Goal: Task Accomplishment & Management: Manage account settings

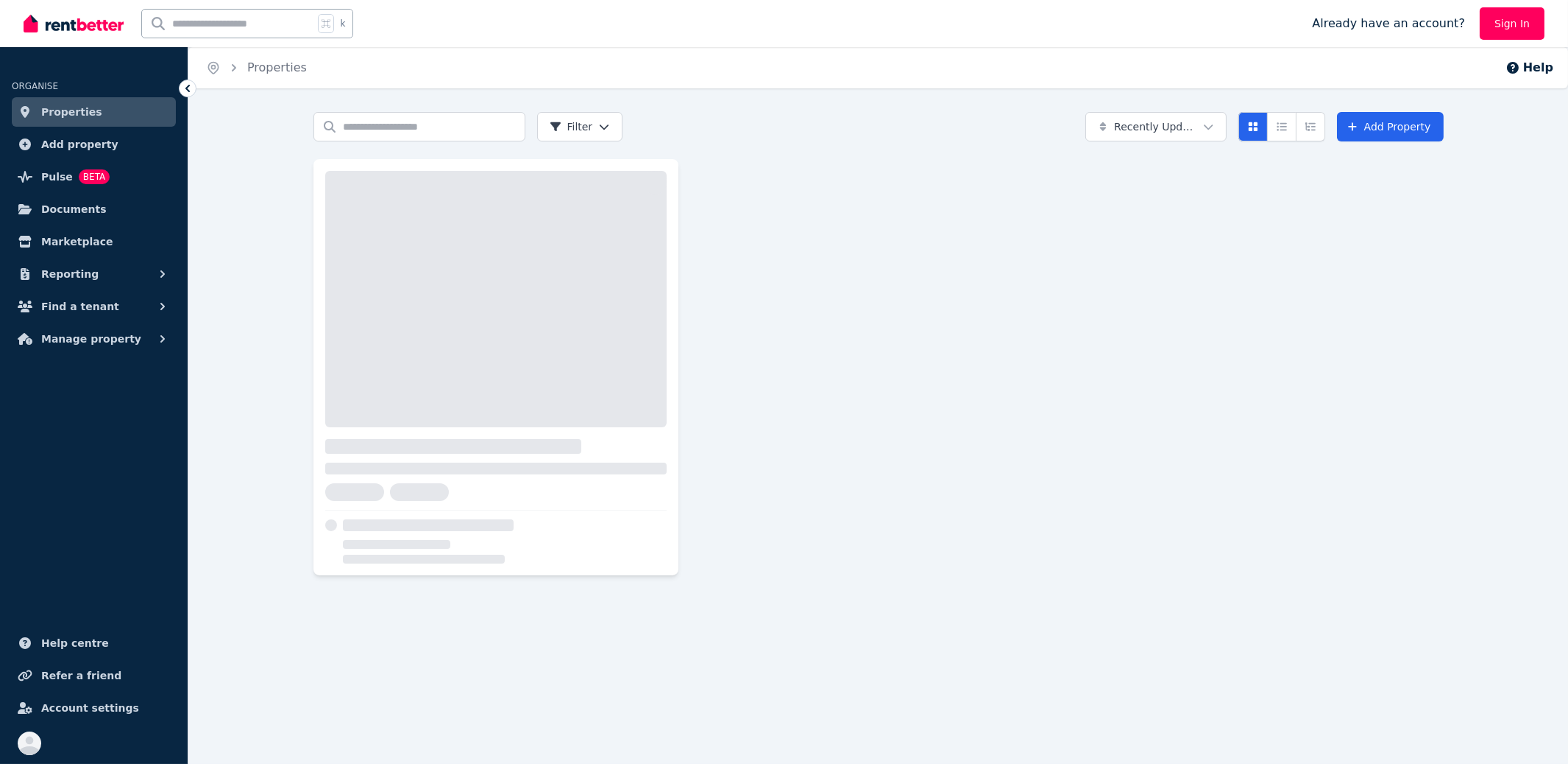
click at [276, 206] on div "Search properties Filter Recently Updated Add Property" at bounding box center [878, 356] width 1380 height 489
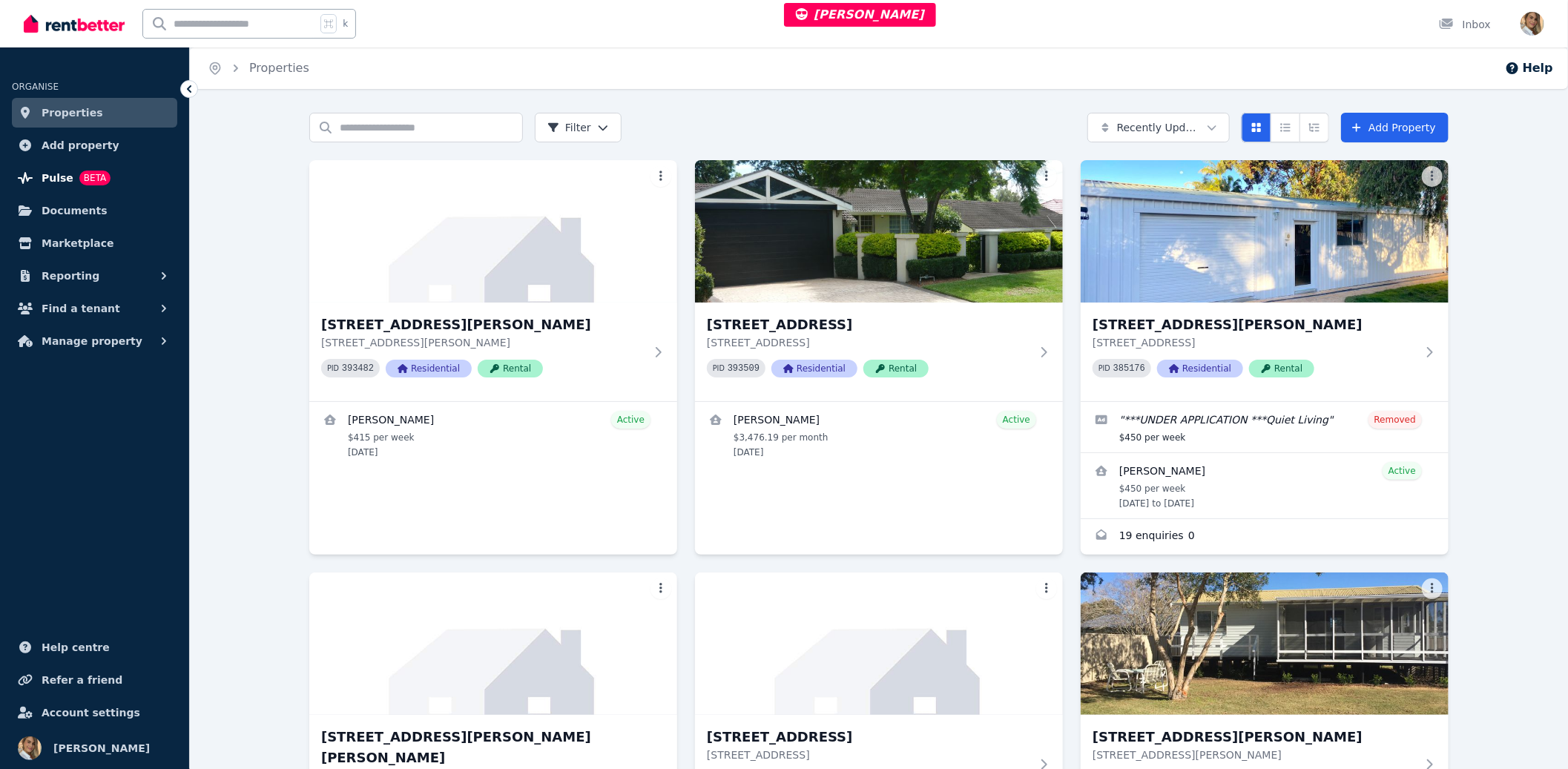
click at [86, 174] on span "BETA" at bounding box center [95, 178] width 31 height 15
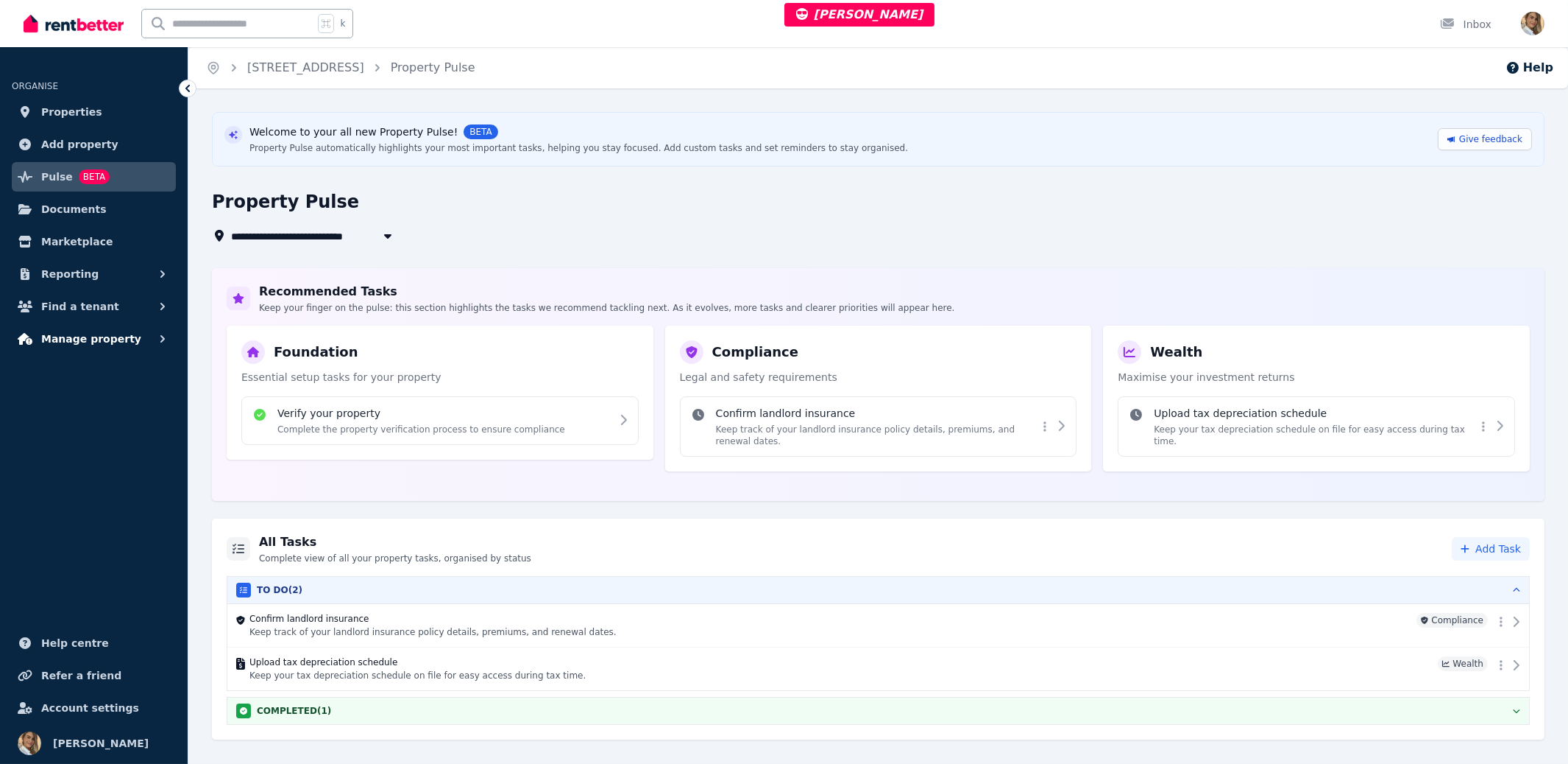
click at [82, 332] on span "Manage property" at bounding box center [91, 338] width 100 height 17
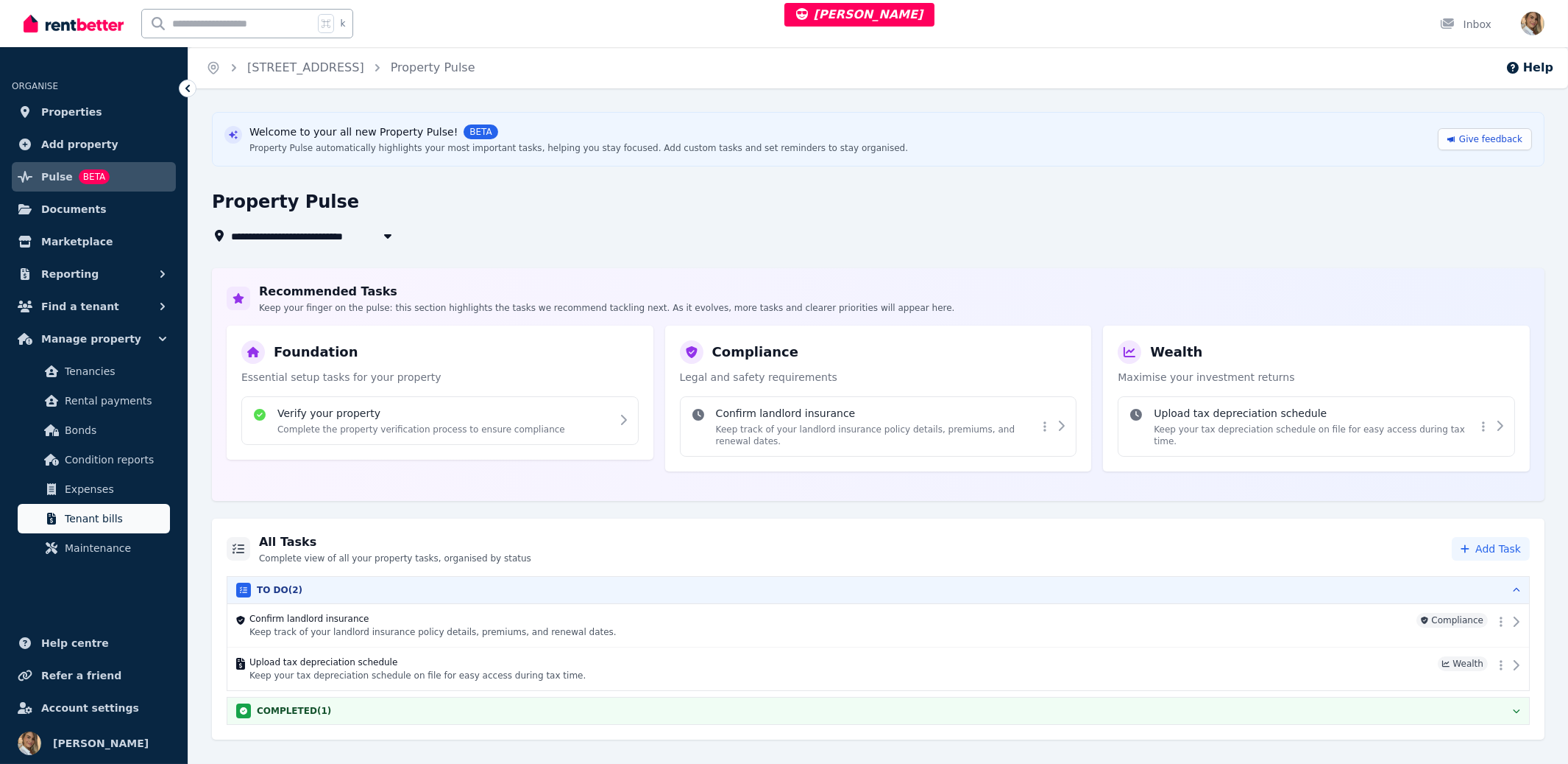
click at [102, 509] on span "Tenant bills" at bounding box center [114, 517] width 100 height 17
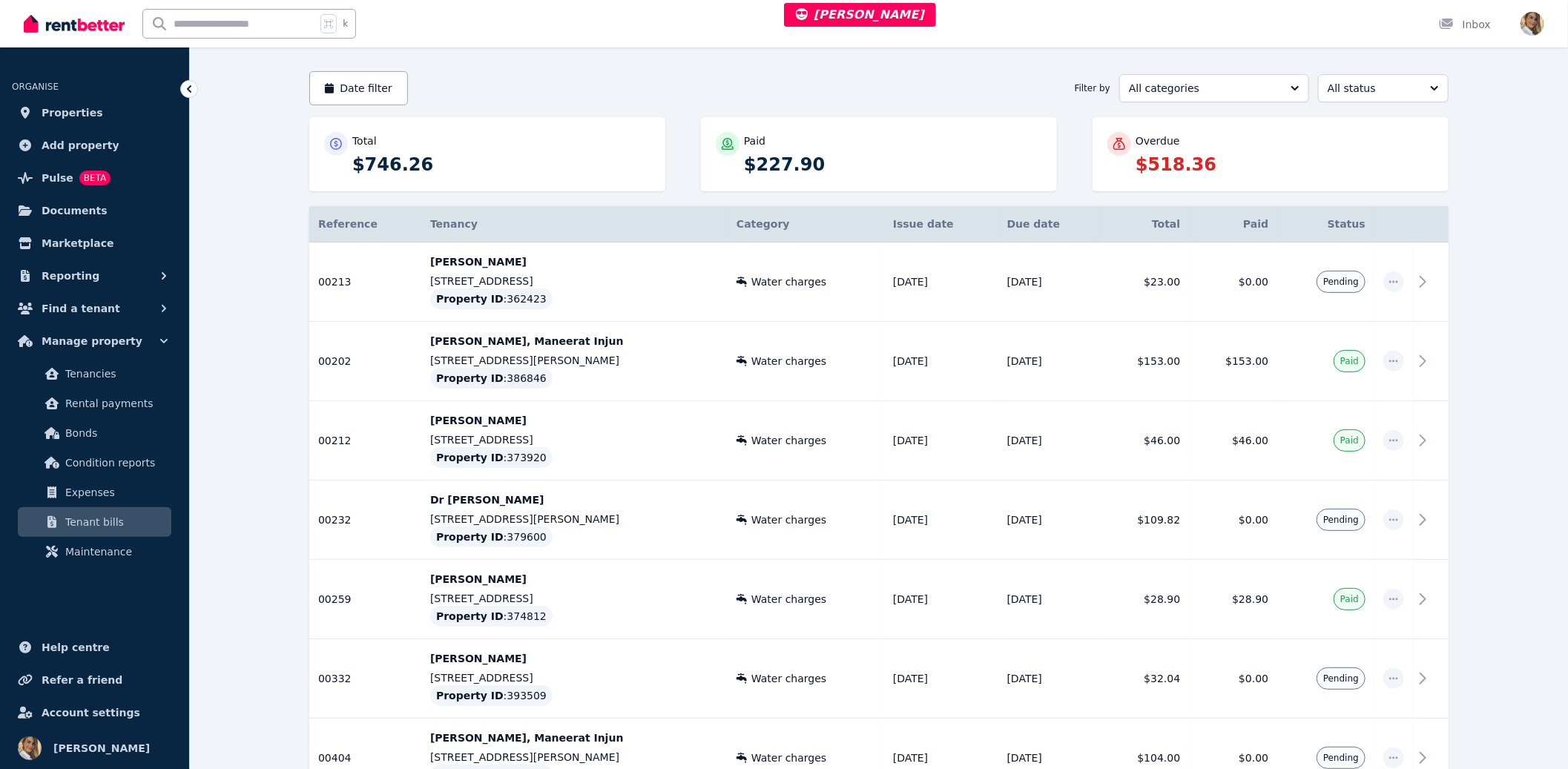
scroll to position [121, 0]
click at [1392, 281] on icon "button" at bounding box center [1393, 279] width 12 height 10
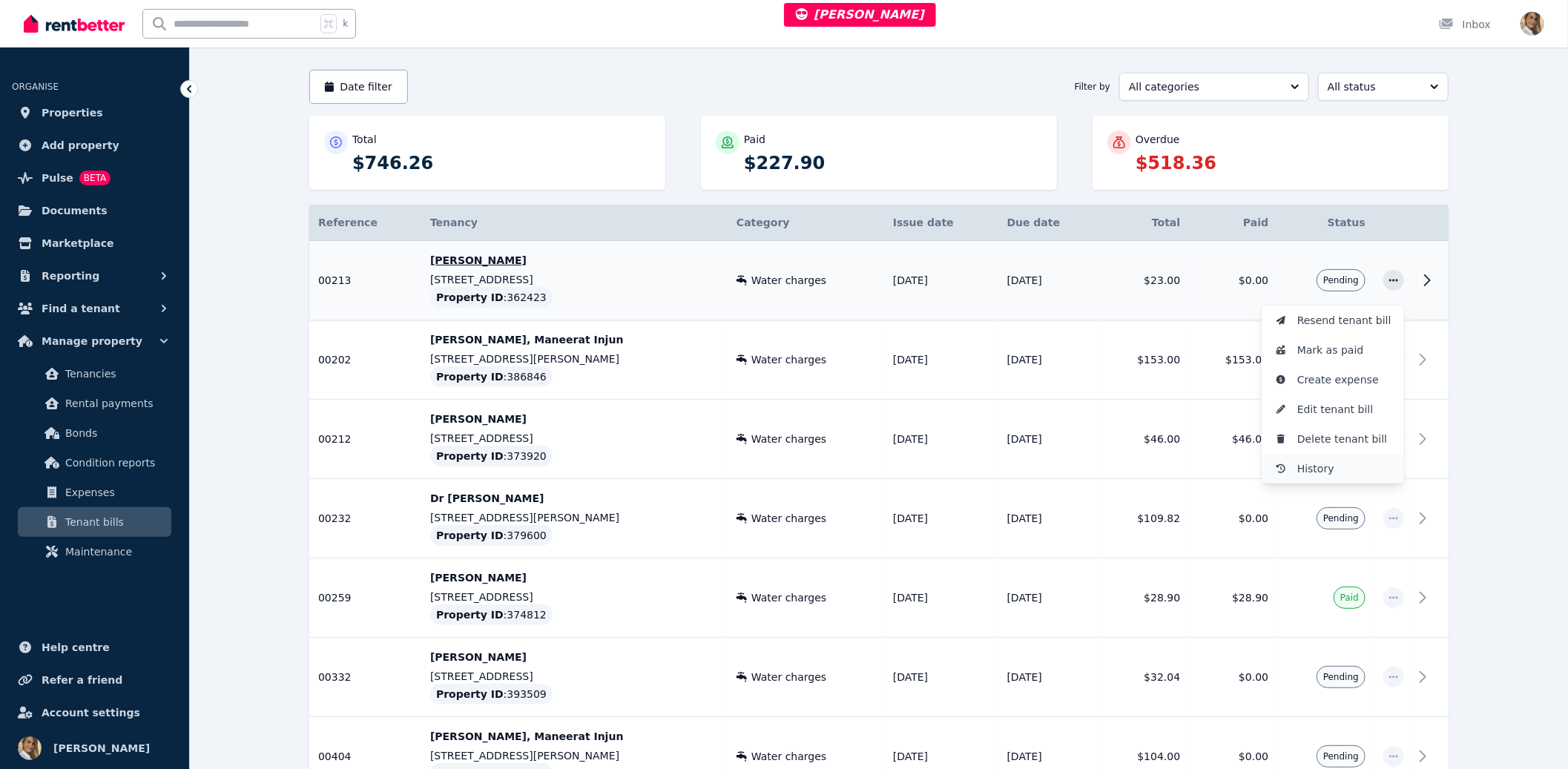
click at [1346, 468] on span "History" at bounding box center [1344, 468] width 95 height 17
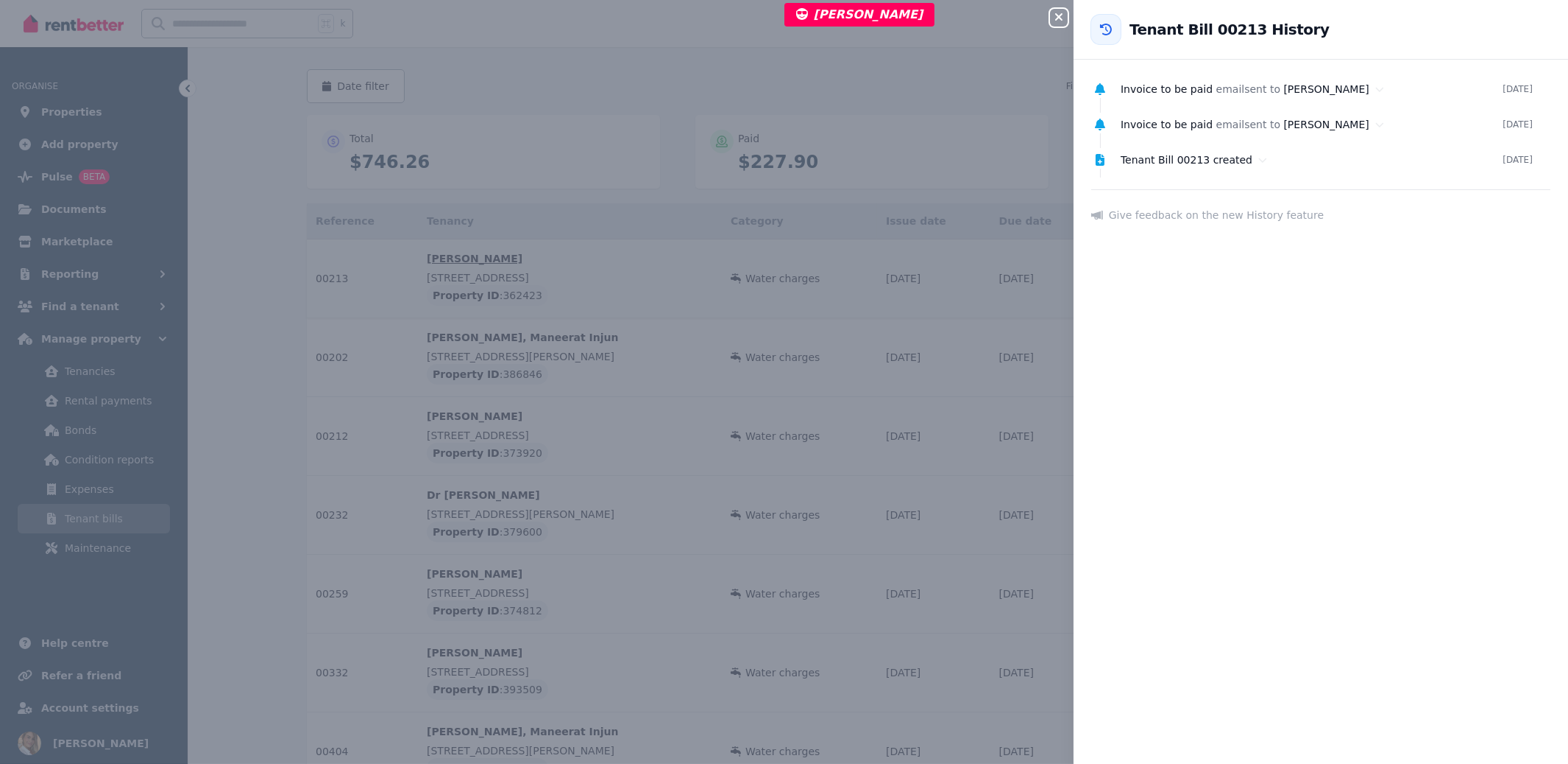
click at [1042, 14] on div "Close panel Back to Tenant Bill 00213 History Invoice to be paid email sent to …" at bounding box center [784, 382] width 1568 height 764
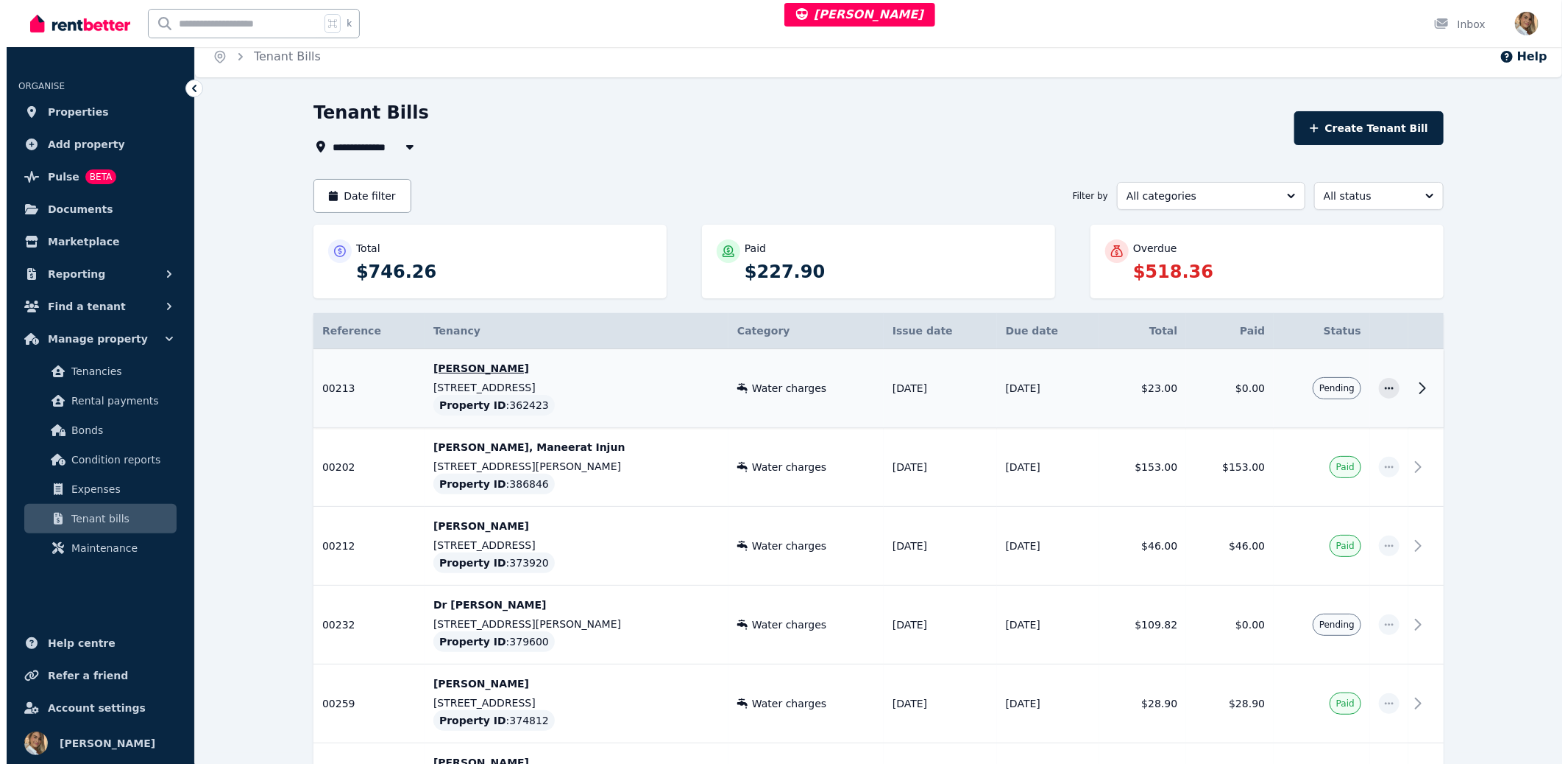
scroll to position [0, 0]
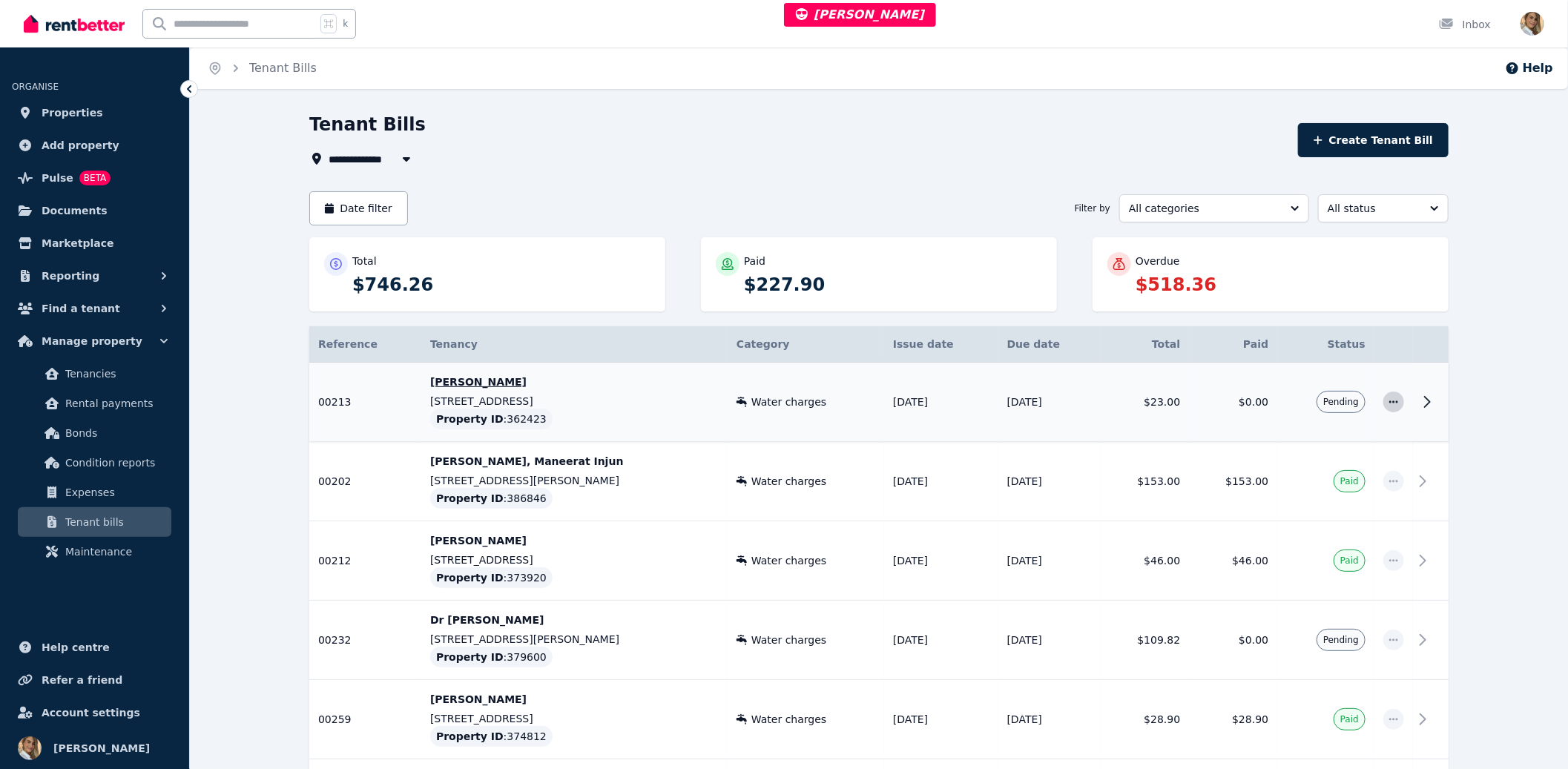
click at [1402, 406] on span "button" at bounding box center [1393, 401] width 21 height 21
click at [1244, 394] on td "$0.00" at bounding box center [1232, 401] width 89 height 79
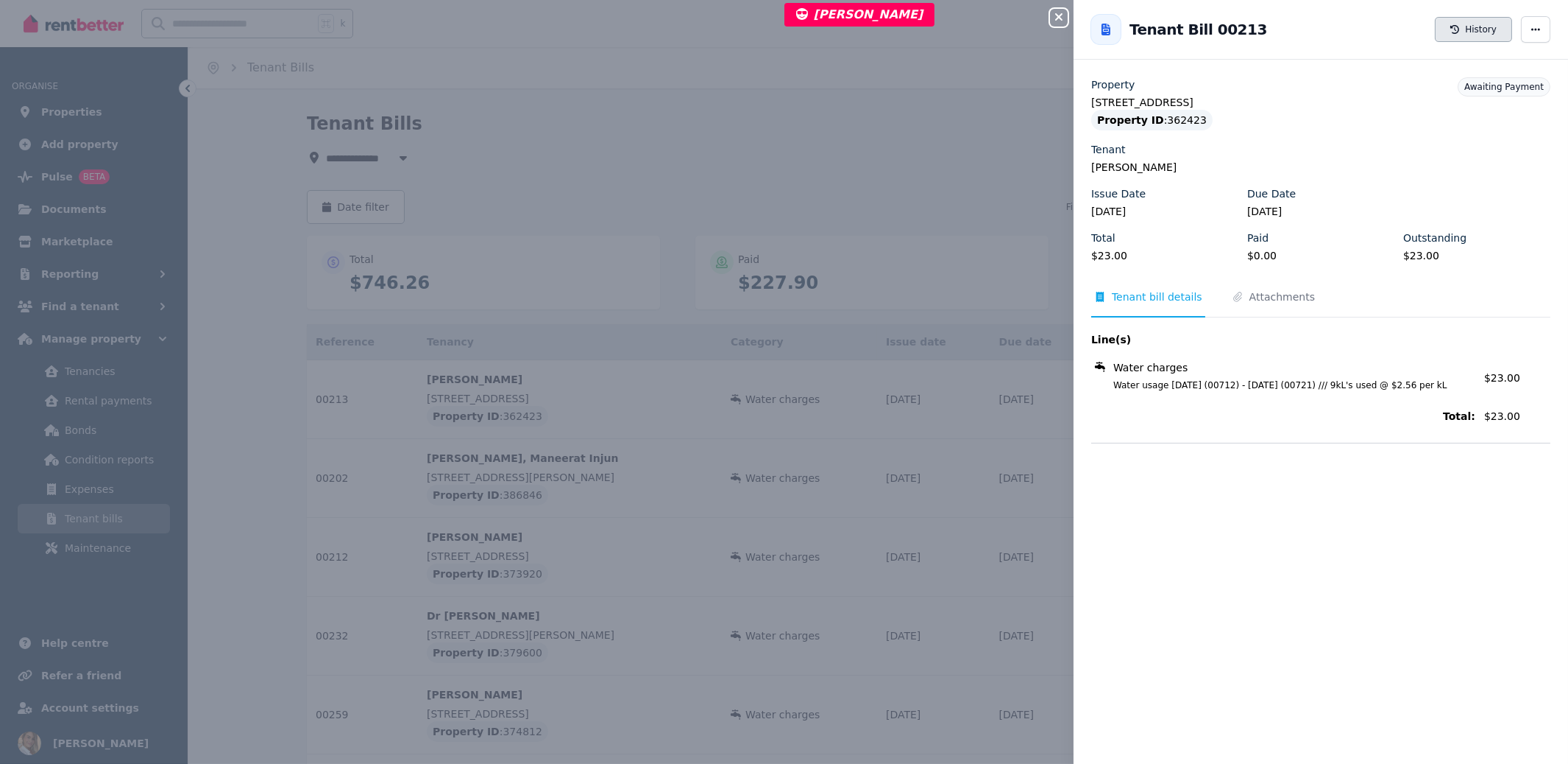
click at [1461, 31] on button "History" at bounding box center [1473, 30] width 77 height 25
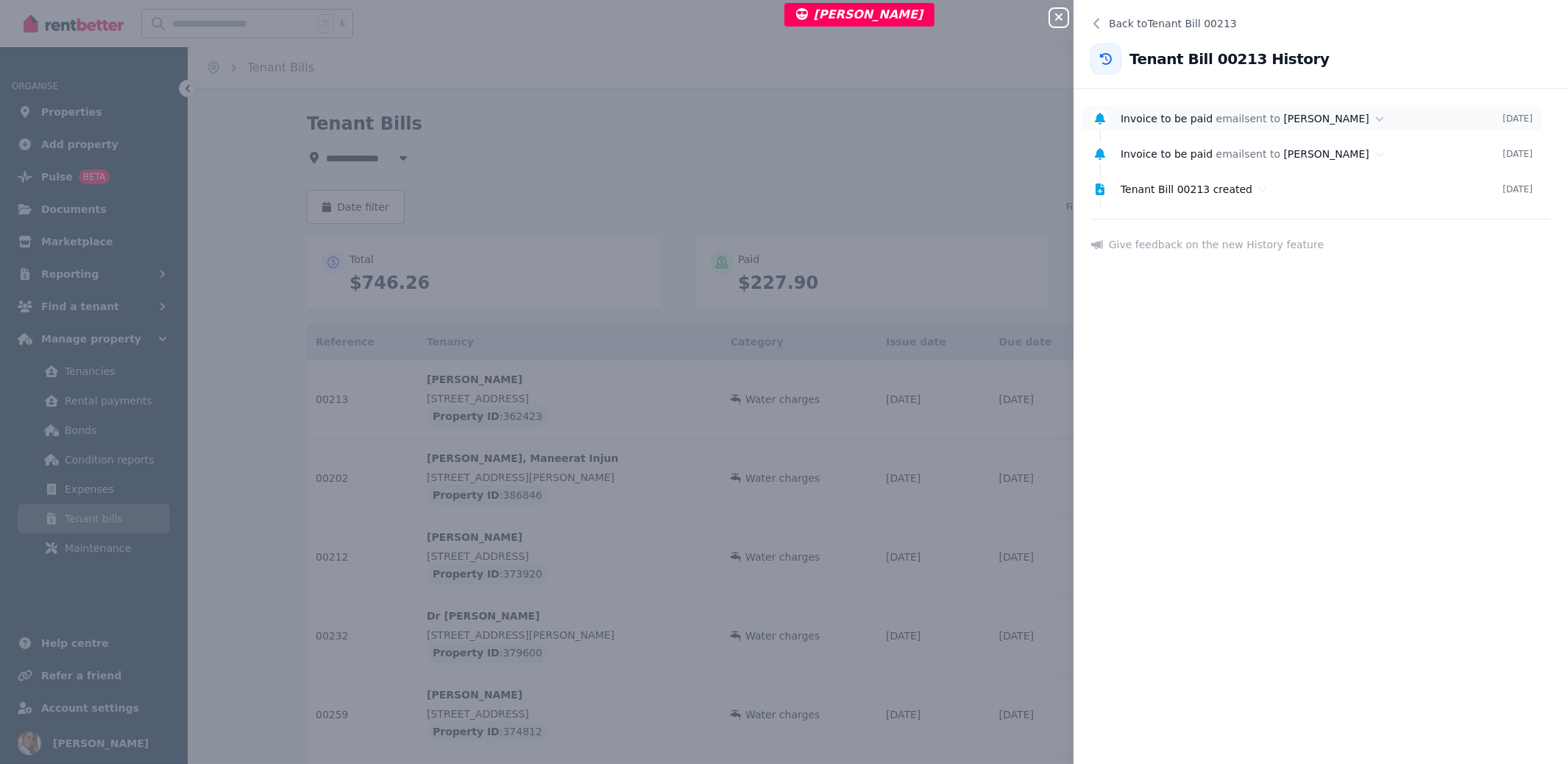
click at [1296, 113] on span "[PERSON_NAME]" at bounding box center [1327, 118] width 85 height 12
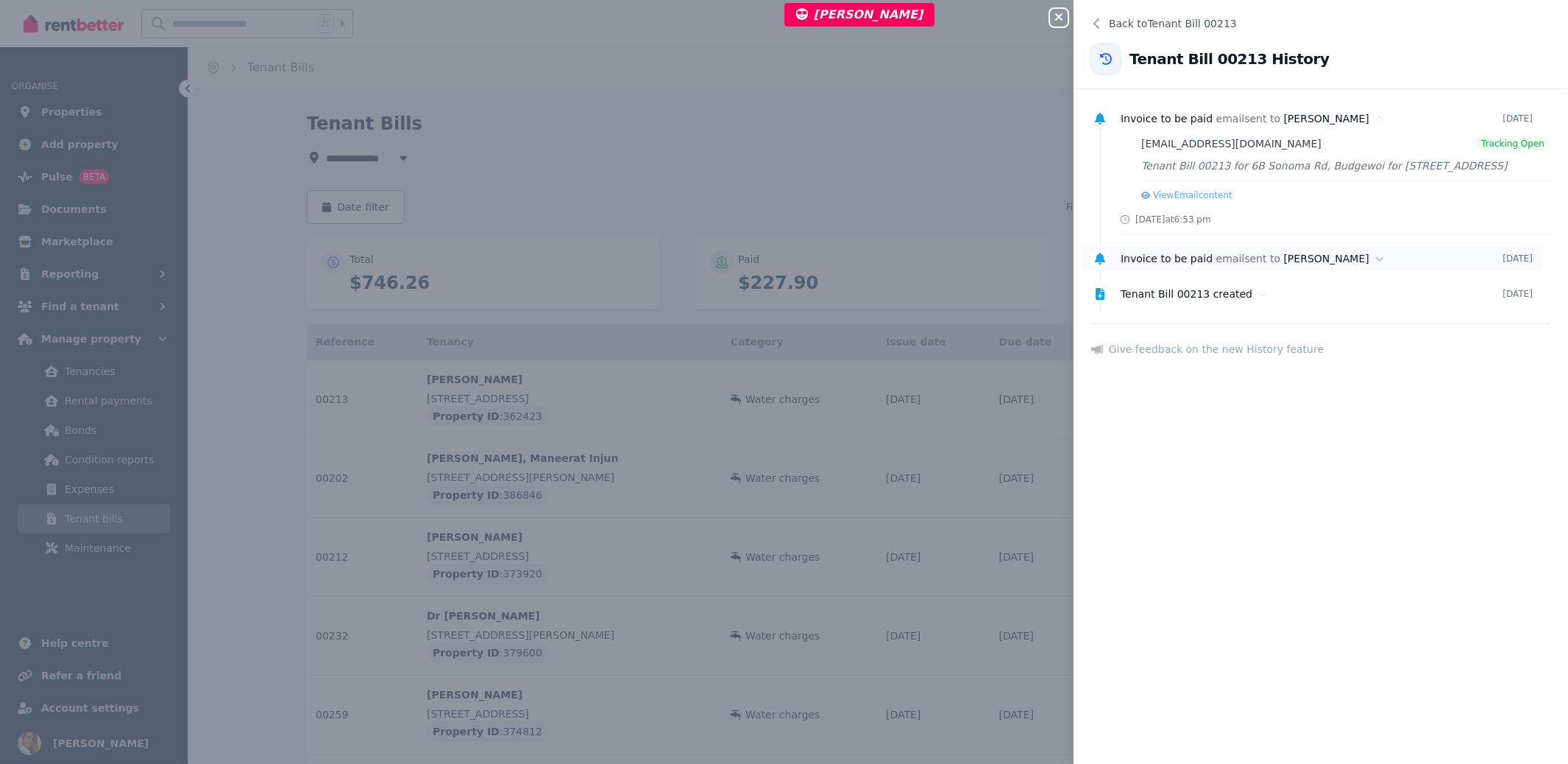
click at [1307, 251] on div "Invoice to be paid email sent to [PERSON_NAME]" at bounding box center [1312, 258] width 382 height 15
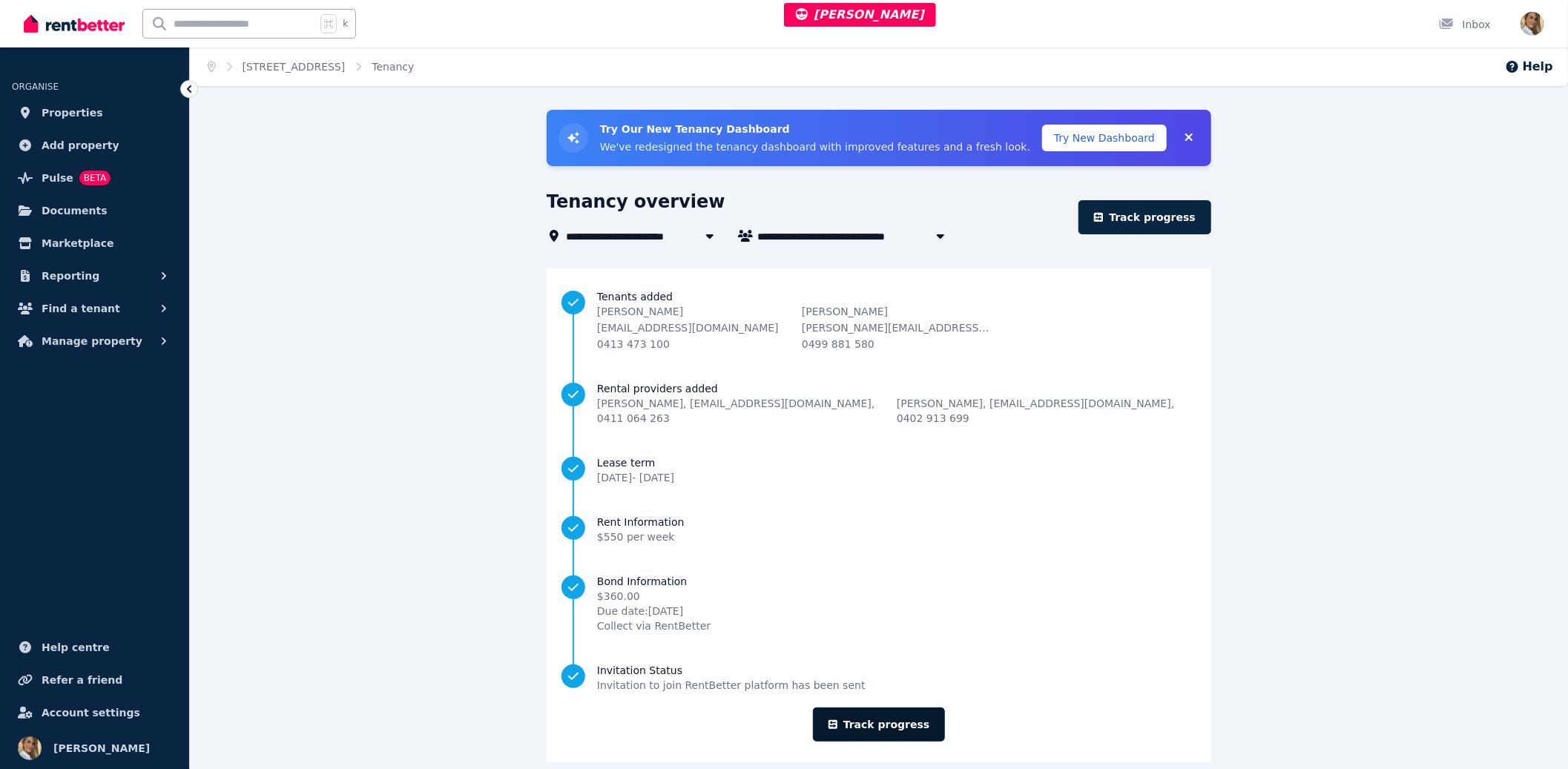
click at [843, 712] on link "Track progress" at bounding box center [878, 723] width 132 height 34
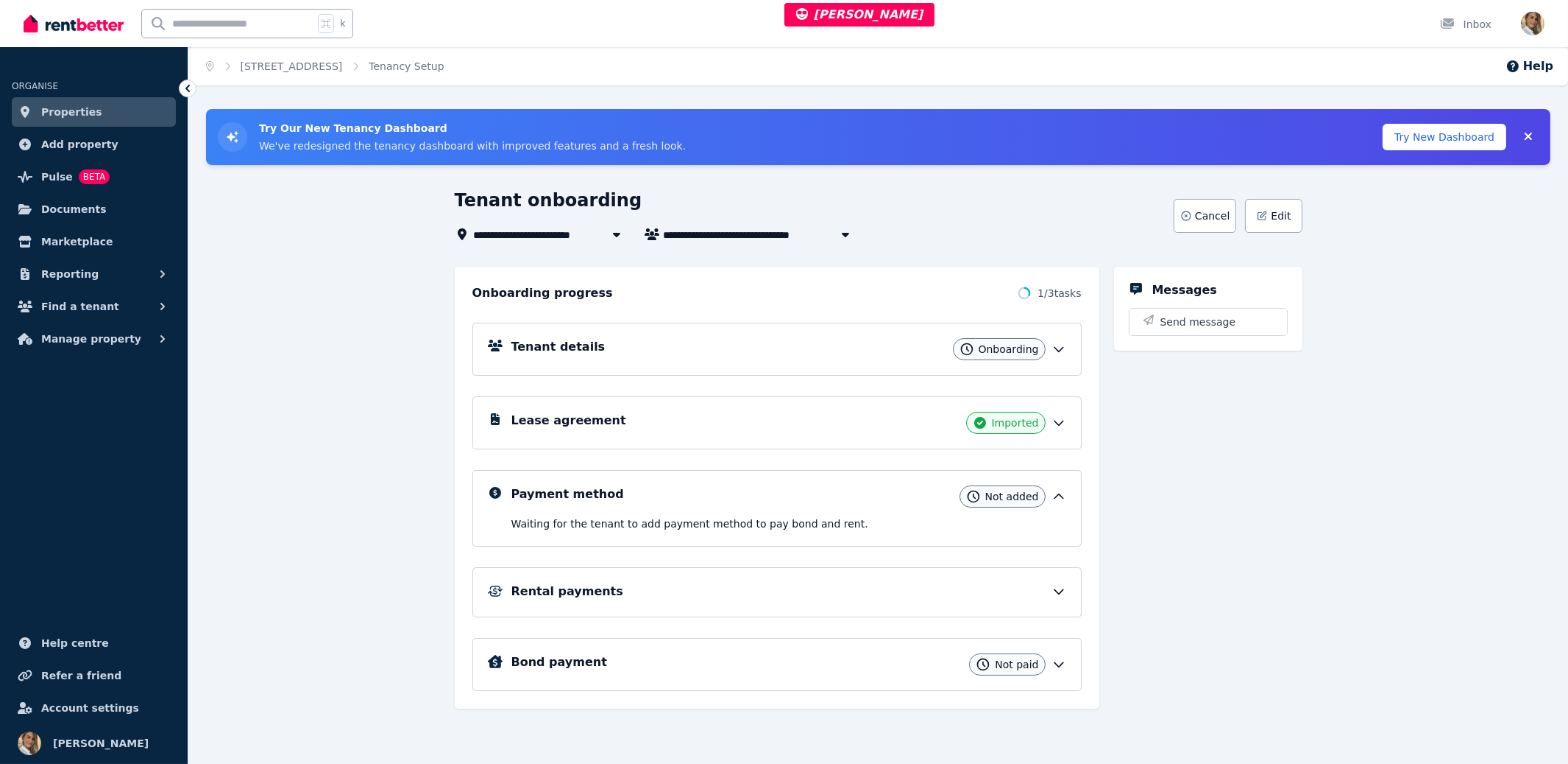
click at [990, 410] on div "Lease agreement Imported" at bounding box center [777, 422] width 610 height 53
click at [1057, 434] on div "Lease agreement Imported" at bounding box center [777, 422] width 610 height 53
click at [1054, 421] on icon at bounding box center [1059, 423] width 9 height 5
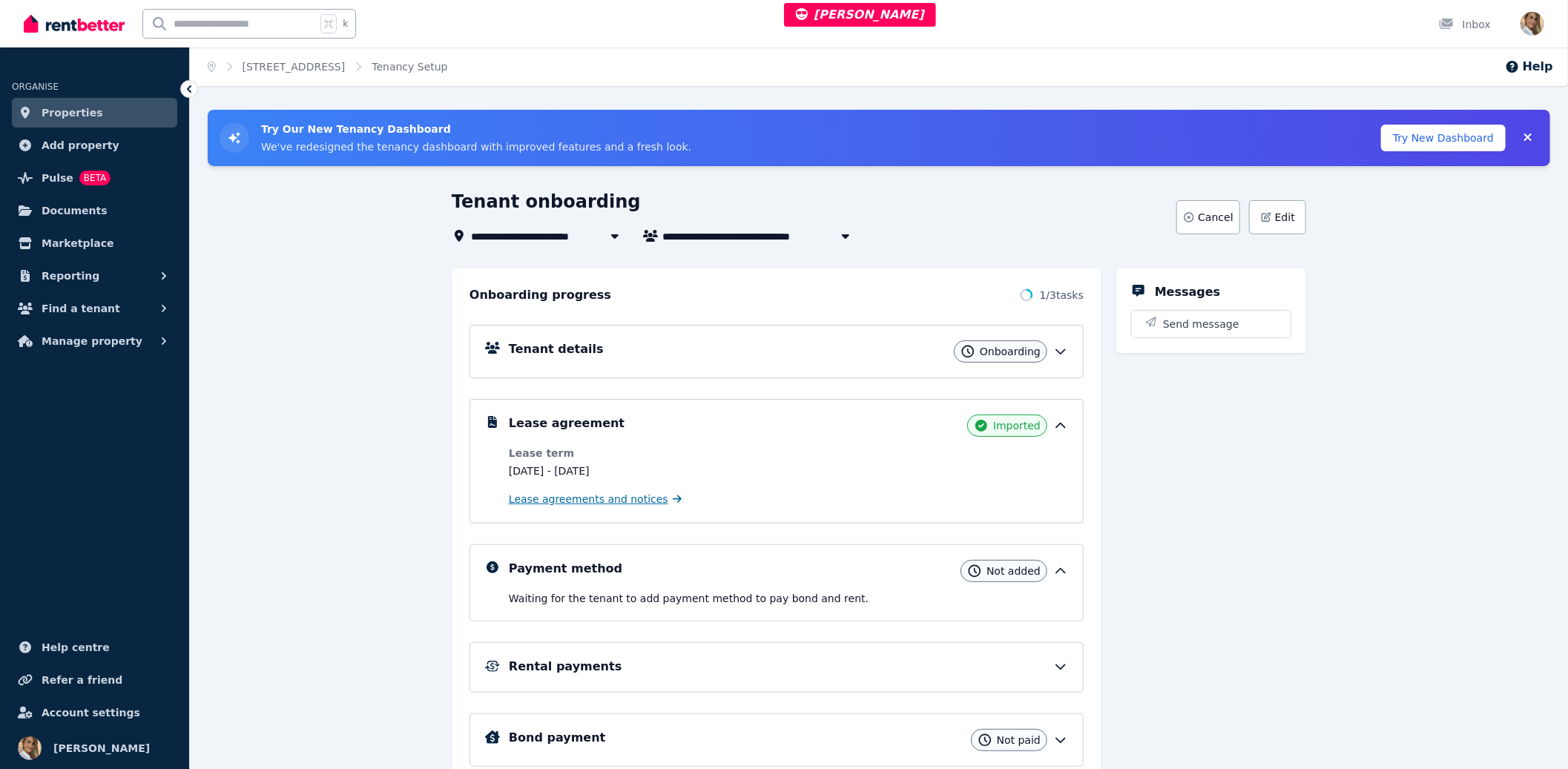
click at [637, 505] on span "Lease agreements and notices" at bounding box center [588, 499] width 160 height 15
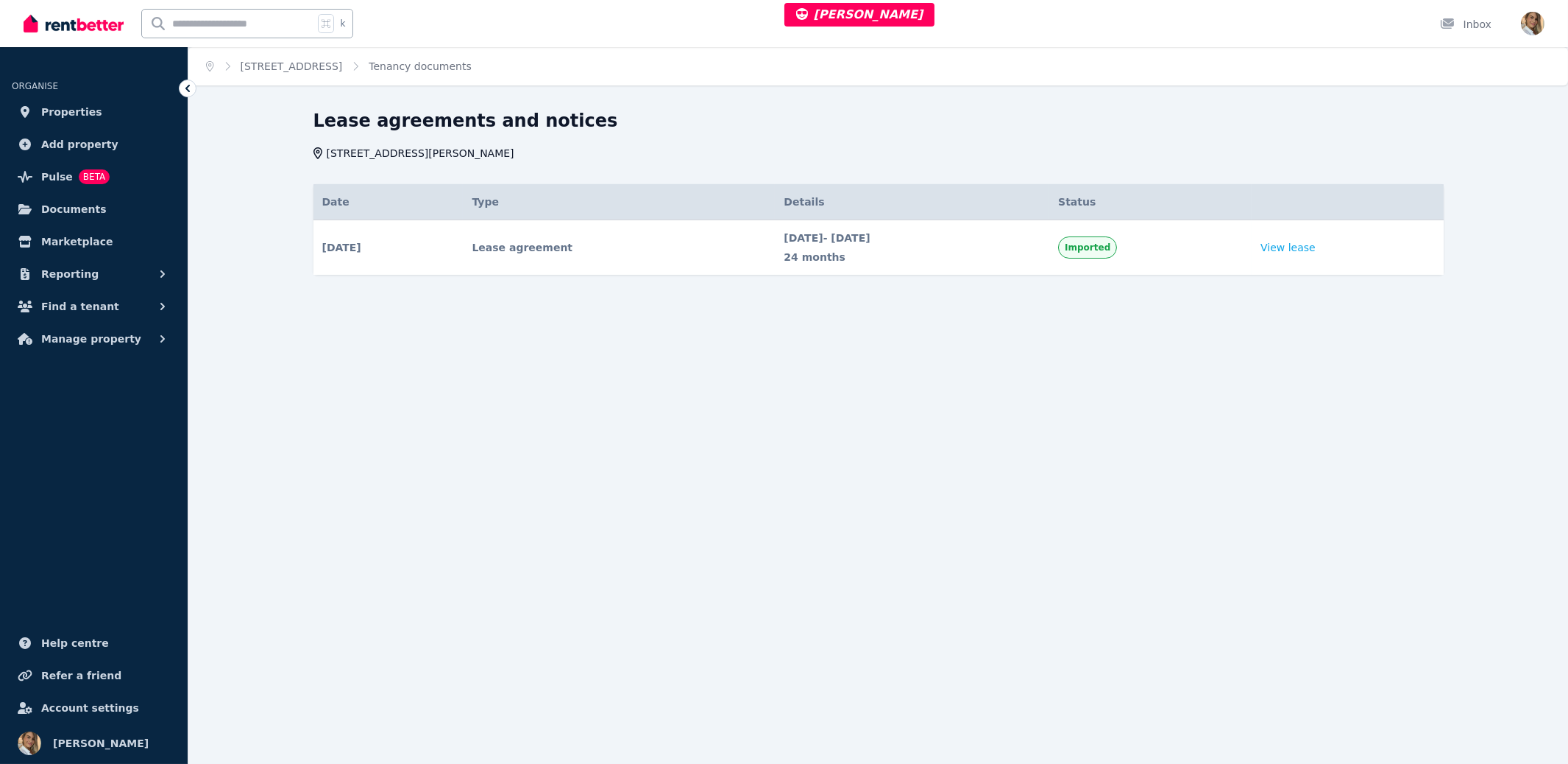
drag, startPoint x: 438, startPoint y: 386, endPoint x: 245, endPoint y: 121, distance: 327.8
click at [416, 355] on div "Home 4 Leopold Court, Gracemere Tenancy documents Lease agreements and notices …" at bounding box center [784, 382] width 1568 height 764
drag, startPoint x: 539, startPoint y: 372, endPoint x: 245, endPoint y: 75, distance: 417.9
click at [531, 363] on div "Home 4 Leopold Court, Gracemere Tenancy documents Lease agreements and notices …" at bounding box center [784, 382] width 1568 height 764
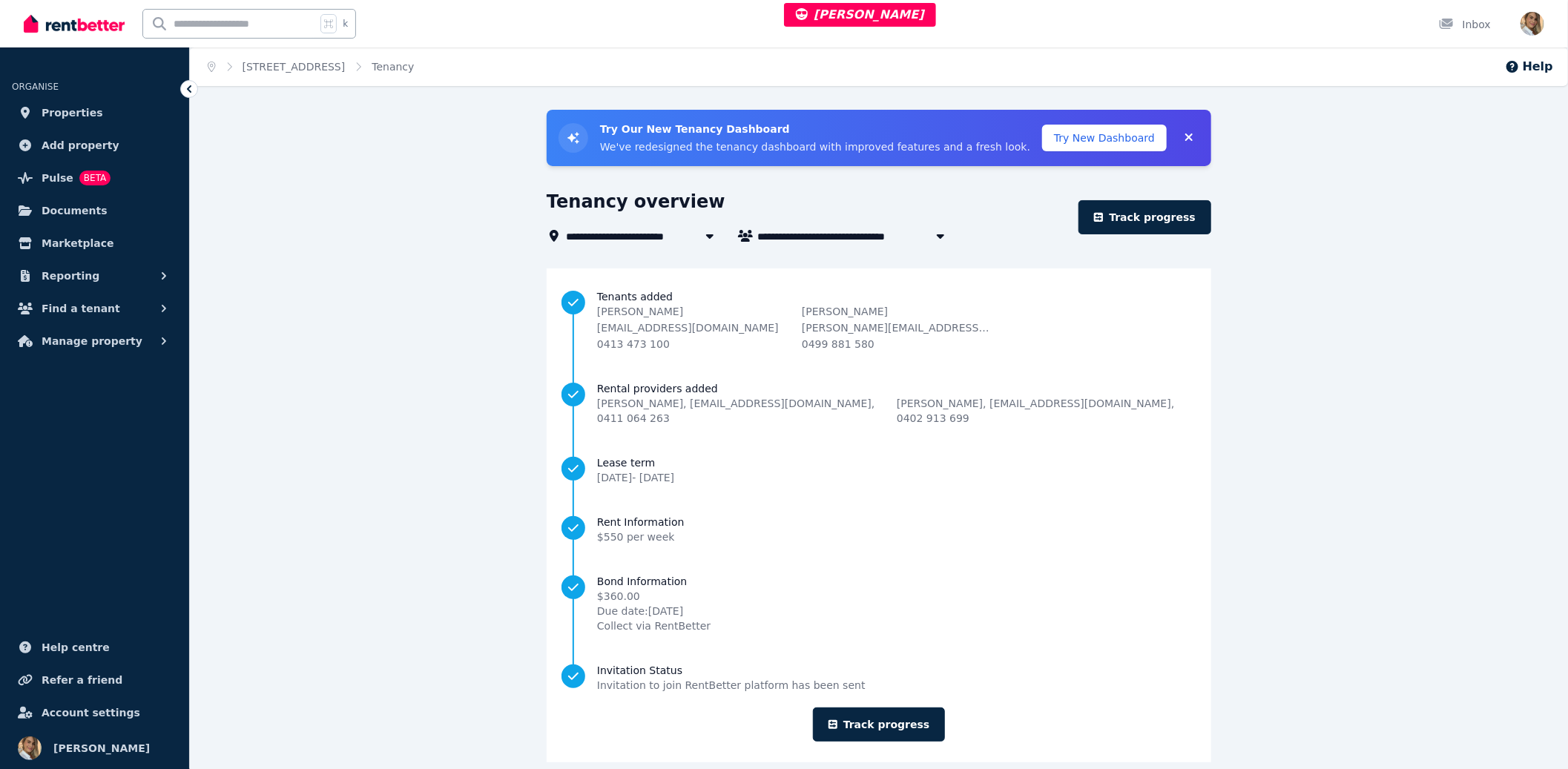
scroll to position [3, 0]
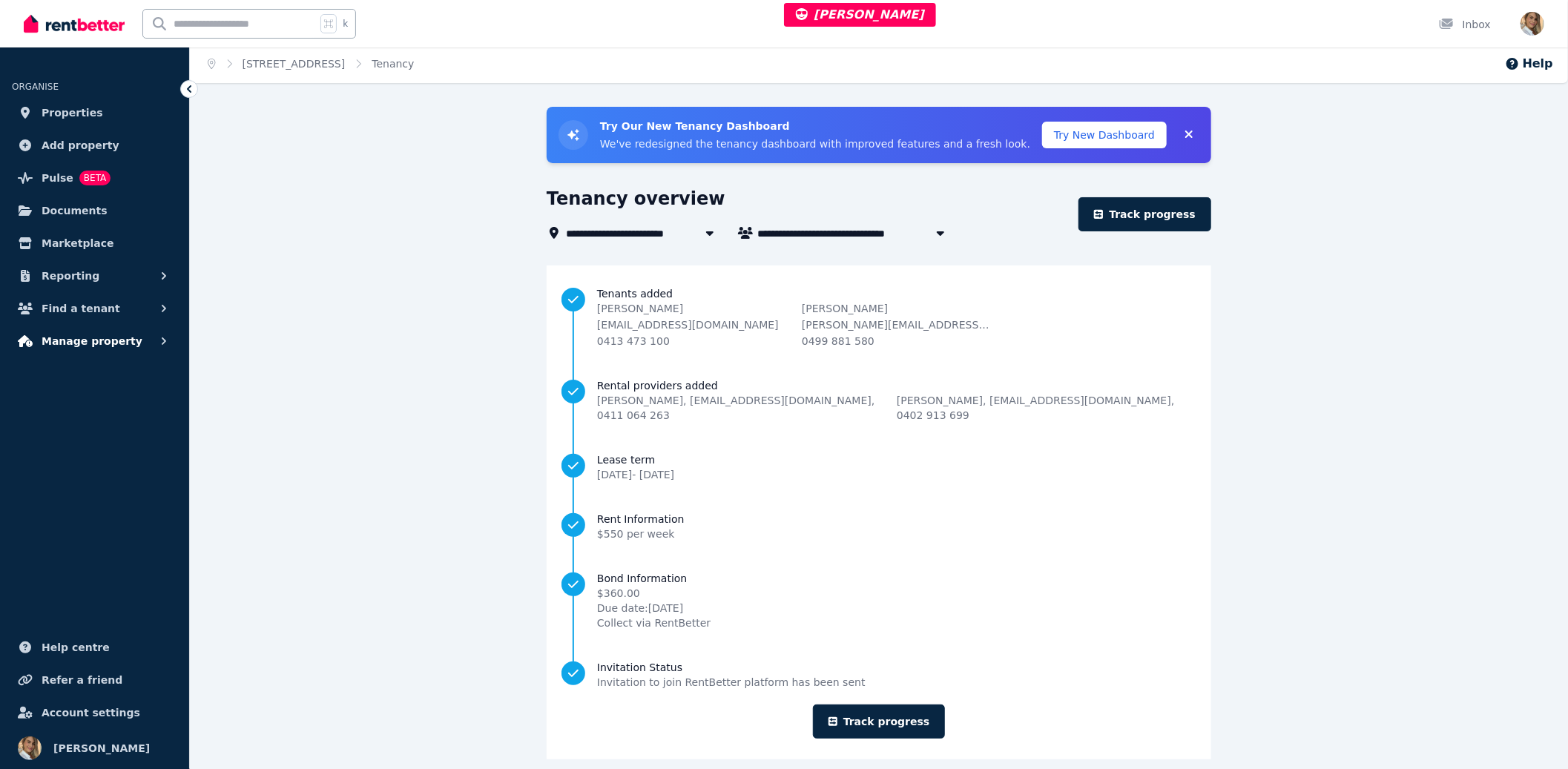
click at [97, 338] on span "Manage property" at bounding box center [91, 340] width 100 height 17
